Goal: Information Seeking & Learning: Learn about a topic

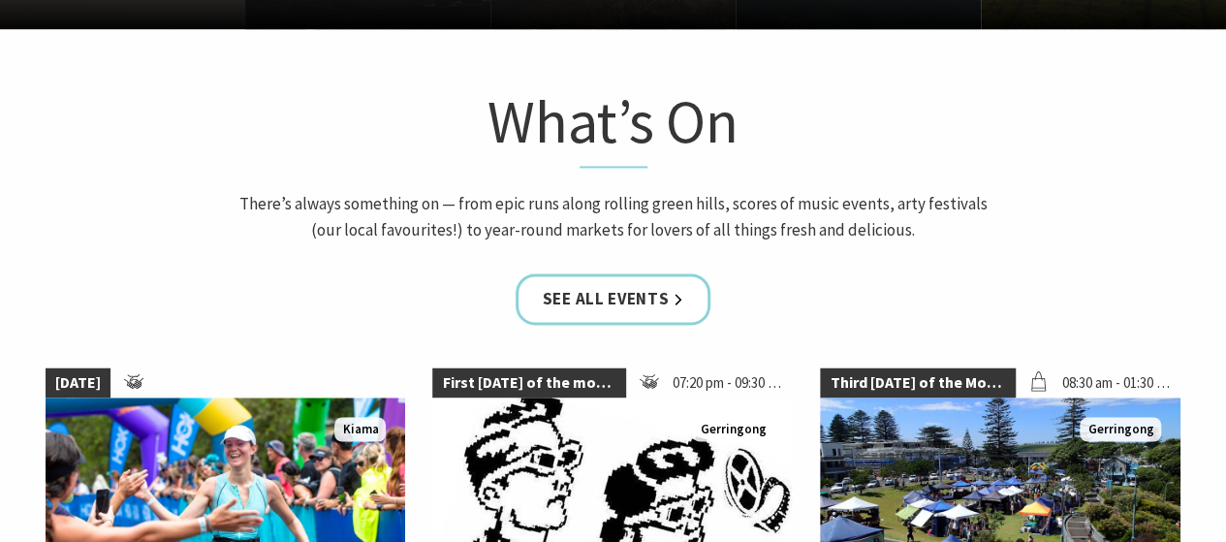
scroll to position [1259, 0]
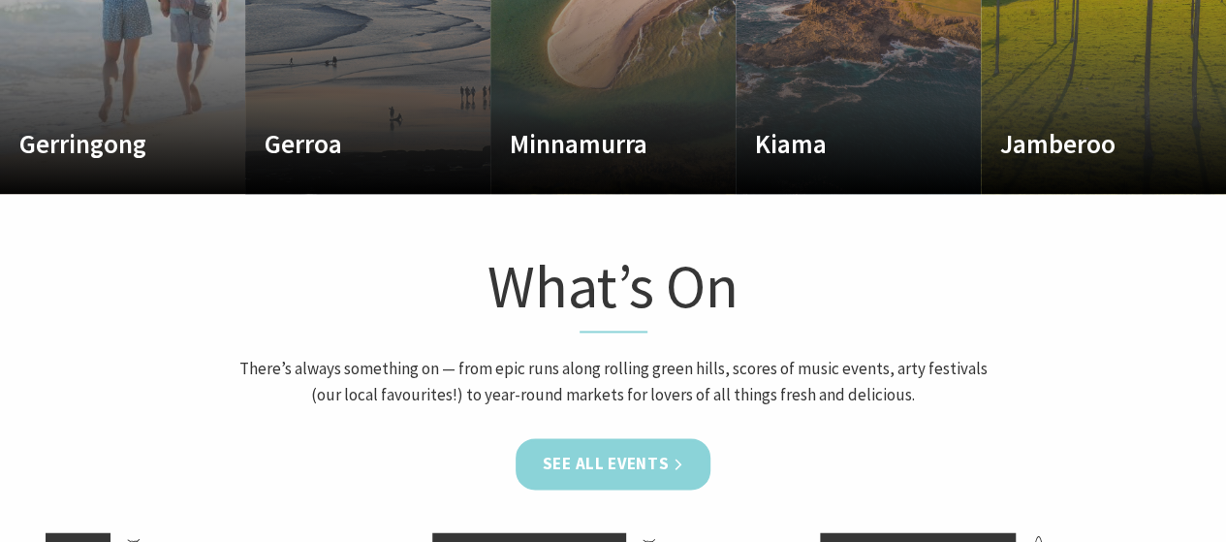
click at [627, 467] on link "See all Events" at bounding box center [613, 463] width 196 height 51
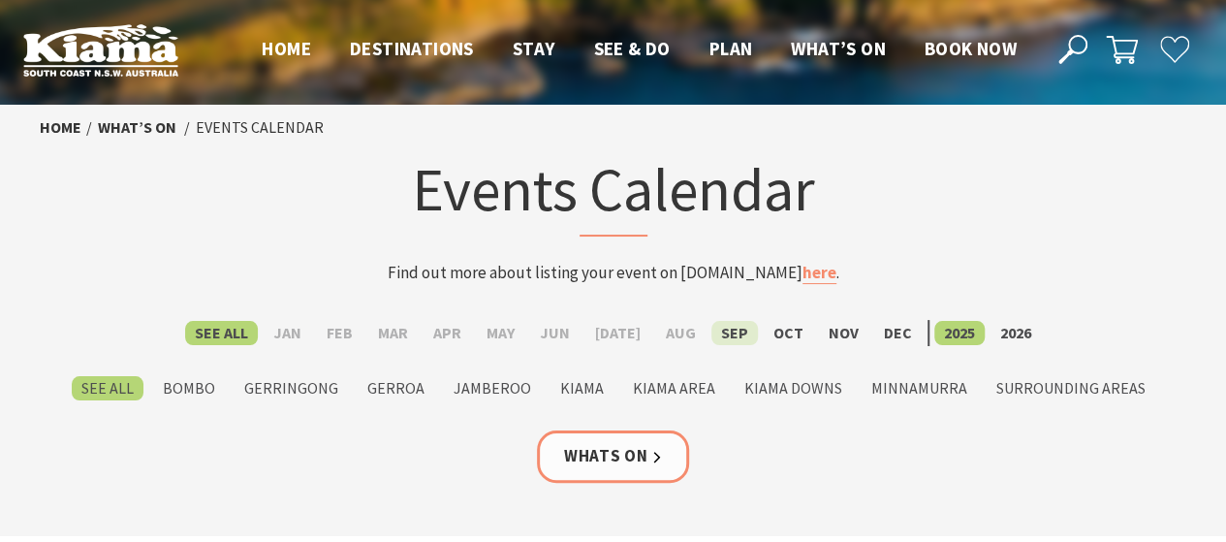
click at [737, 334] on label "Sep" at bounding box center [734, 333] width 47 height 24
click at [0, 0] on input "Sep" at bounding box center [0, 0] width 0 height 0
click at [767, 332] on label "Oct" at bounding box center [787, 333] width 49 height 24
click at [0, 0] on input "Oct" at bounding box center [0, 0] width 0 height 0
drag, startPoint x: 0, startPoint y: 0, endPoint x: 727, endPoint y: 332, distance: 799.0
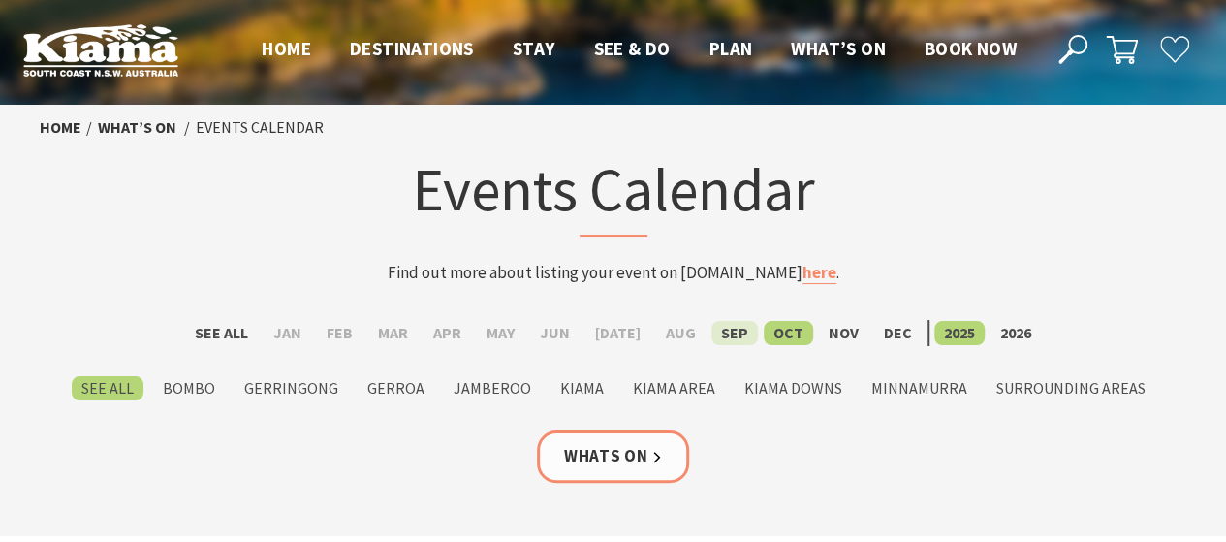
click at [727, 332] on label "Sep" at bounding box center [734, 333] width 47 height 24
click at [0, 0] on input "Sep" at bounding box center [0, 0] width 0 height 0
click at [773, 342] on label "Oct" at bounding box center [787, 333] width 49 height 24
click at [0, 0] on input "Oct" at bounding box center [0, 0] width 0 height 0
click at [279, 57] on span "Home" at bounding box center [286, 48] width 49 height 23
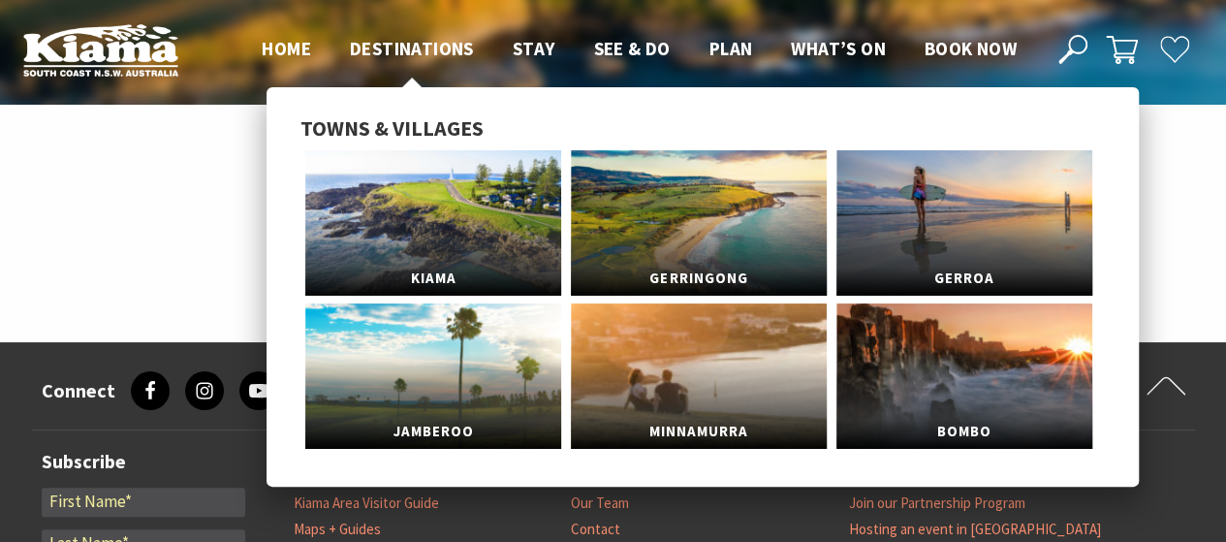
click at [398, 47] on span "Destinations" at bounding box center [412, 48] width 124 height 23
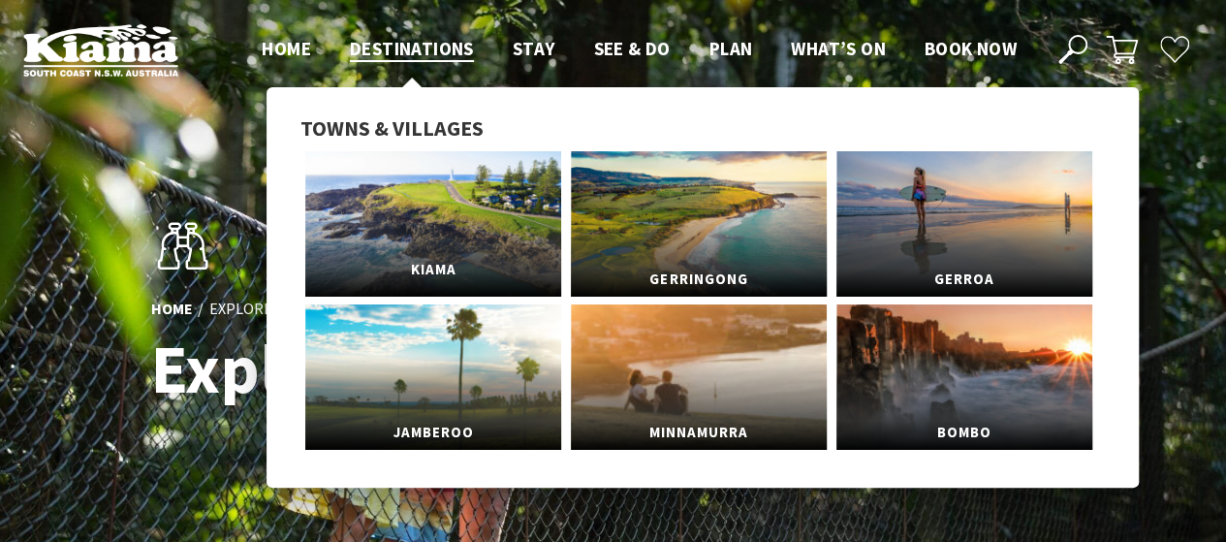
click at [466, 210] on link "Kiama" at bounding box center [433, 223] width 256 height 145
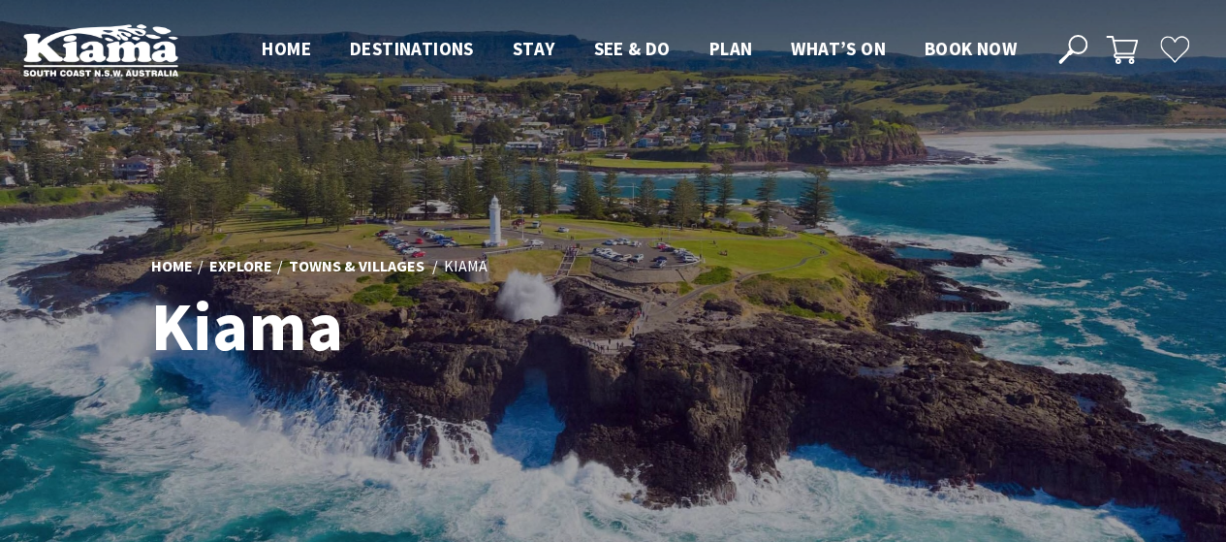
scroll to position [636, 1242]
click at [868, 215] on div at bounding box center [613, 315] width 1226 height 630
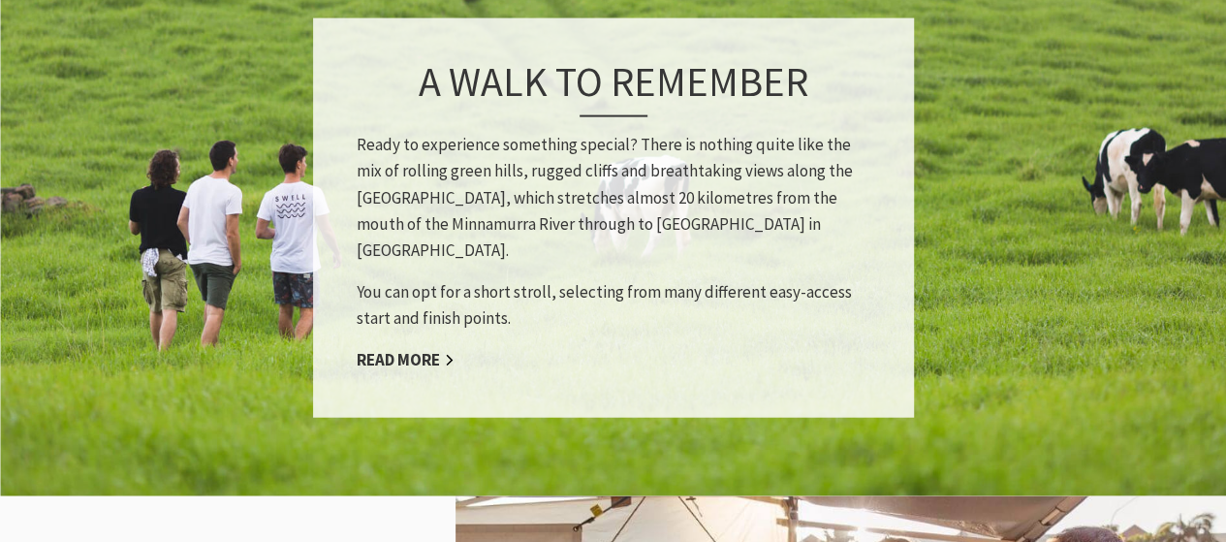
scroll to position [1744, 0]
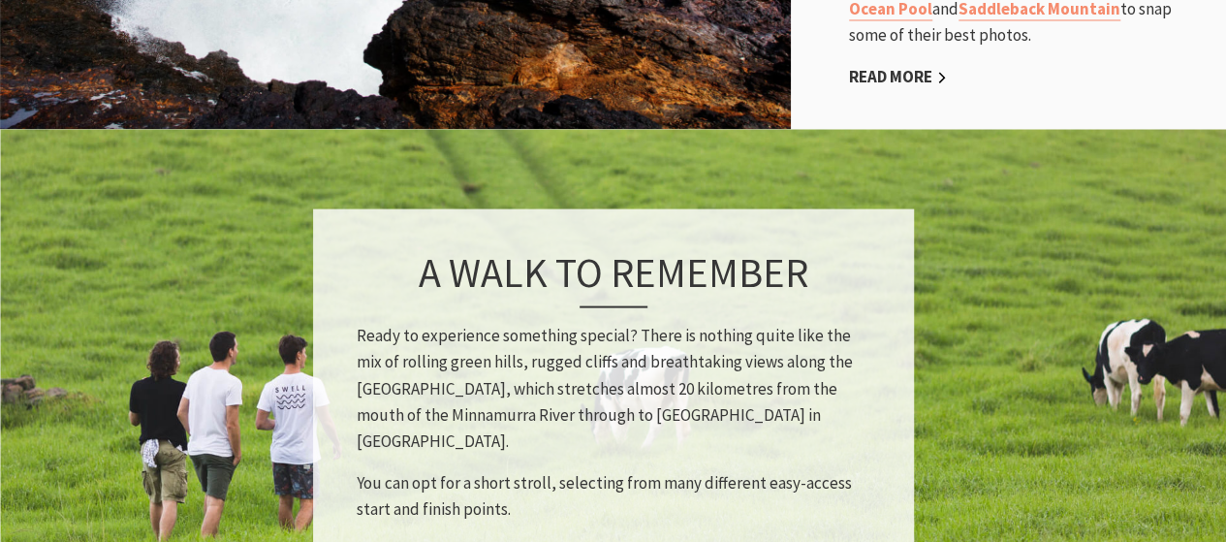
click at [399, 539] on link "Read More" at bounding box center [406, 550] width 98 height 22
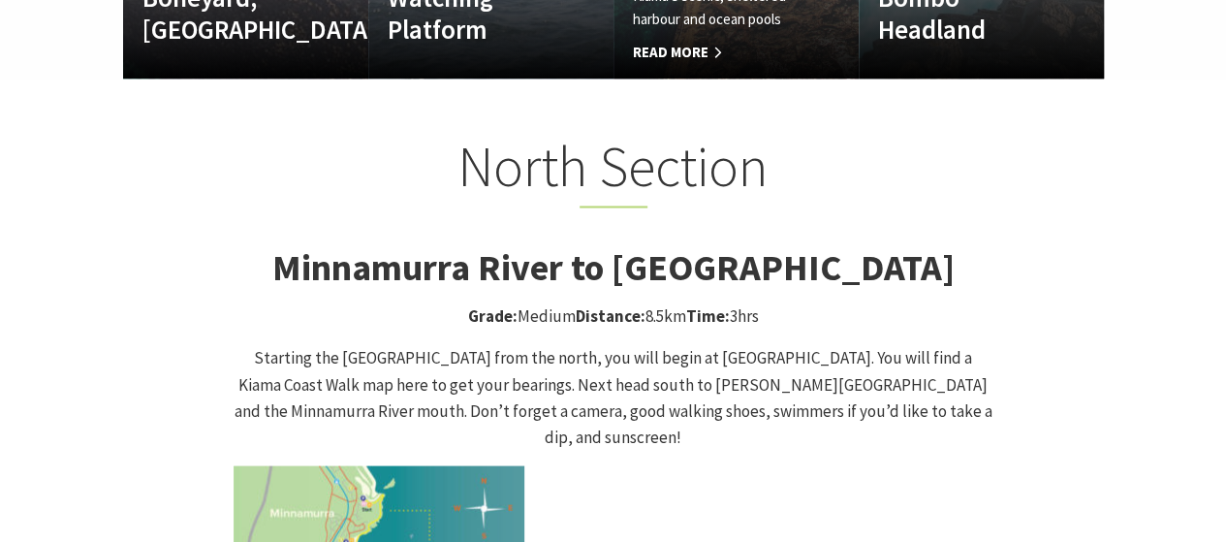
scroll to position [1938, 0]
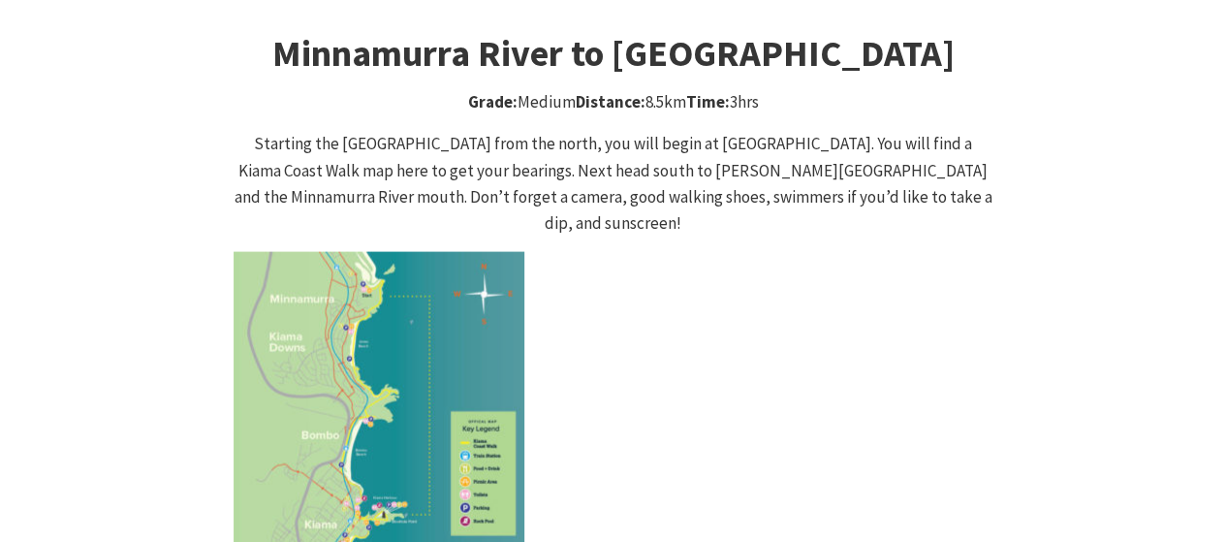
click at [572, 272] on p at bounding box center [613, 397] width 760 height 291
